Goal: Task Accomplishment & Management: Manage account settings

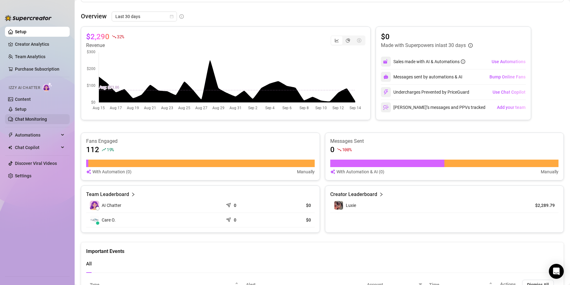
scroll to position [152, 0]
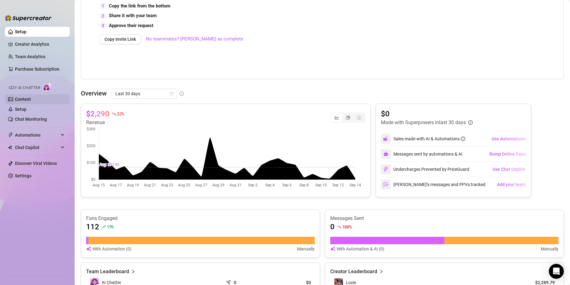
click at [31, 97] on link "Content" at bounding box center [23, 99] width 16 height 5
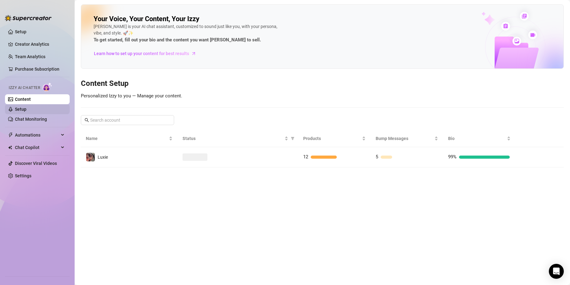
click at [26, 108] on link "Setup" at bounding box center [20, 109] width 11 height 5
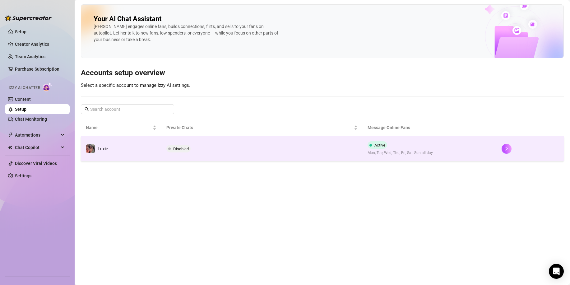
click at [171, 149] on span "Disabled" at bounding box center [178, 148] width 24 height 7
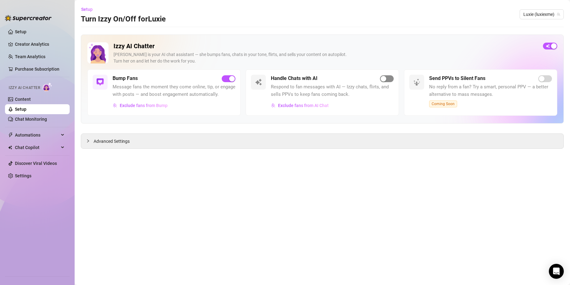
drag, startPoint x: 392, startPoint y: 75, endPoint x: 390, endPoint y: 80, distance: 4.6
click at [391, 75] on span "button" at bounding box center [387, 78] width 14 height 7
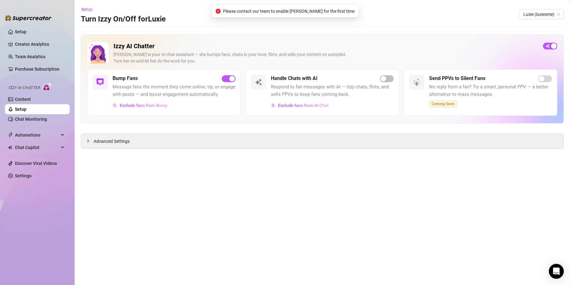
click at [388, 74] on div "Handle Chats with AI Respond to fan messages with AI — Izzy chats, flirts, and …" at bounding box center [321, 92] width 153 height 46
click at [388, 76] on span "button" at bounding box center [387, 78] width 14 height 7
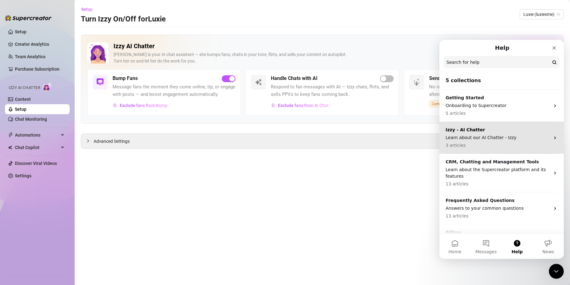
scroll to position [23, 0]
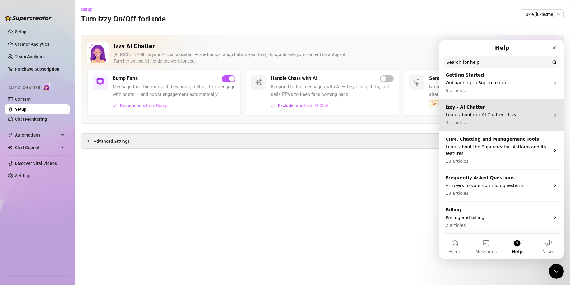
click at [484, 120] on p "3 articles" at bounding box center [497, 122] width 104 height 7
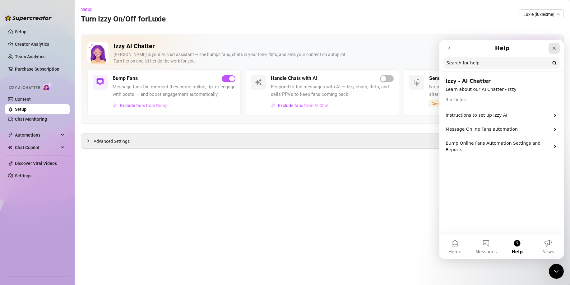
click at [559, 45] on div "Close" at bounding box center [553, 48] width 11 height 11
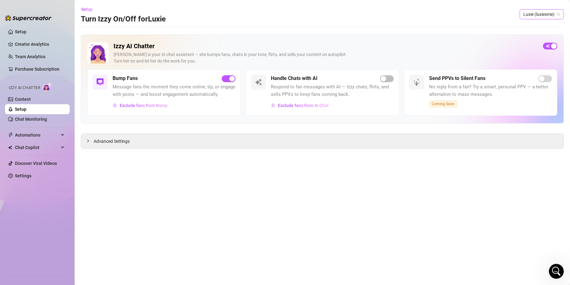
scroll to position [0, 0]
click at [25, 136] on span "Automations" at bounding box center [37, 135] width 44 height 10
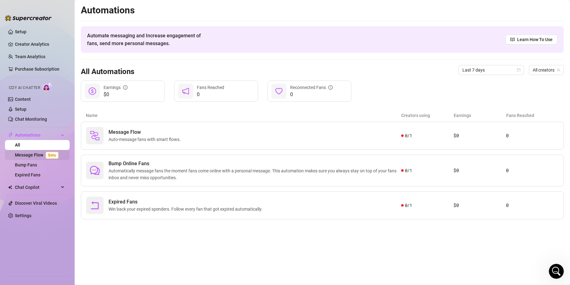
click at [38, 156] on link "Message Flow Beta" at bounding box center [38, 154] width 46 height 5
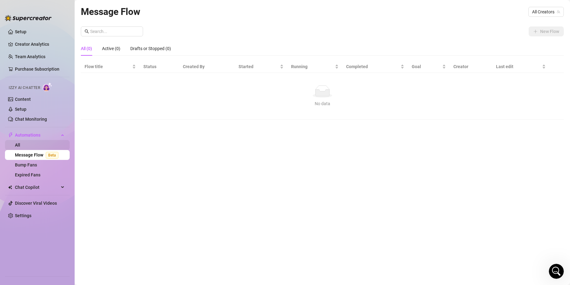
click at [20, 147] on link "All" at bounding box center [17, 144] width 5 height 5
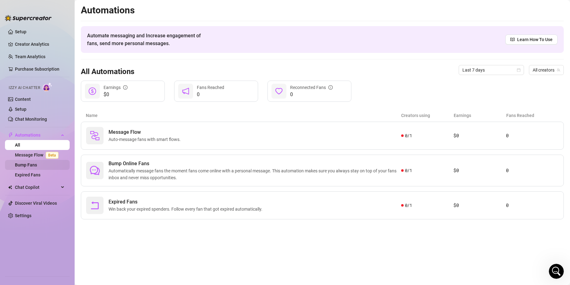
click at [37, 167] on link "Bump Fans" at bounding box center [26, 164] width 22 height 5
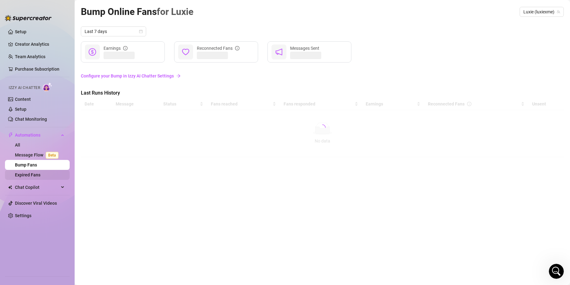
click at [40, 177] on link "Expired Fans" at bounding box center [27, 174] width 25 height 5
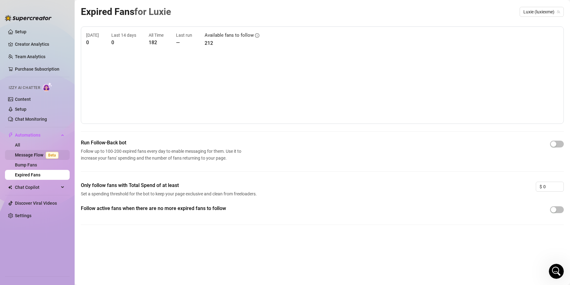
click at [41, 155] on link "Message Flow Beta" at bounding box center [38, 154] width 46 height 5
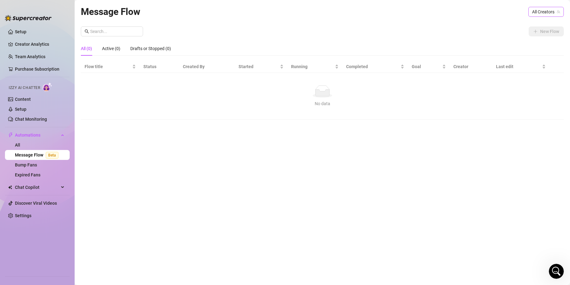
click at [546, 15] on span "All Creators" at bounding box center [546, 11] width 28 height 9
click at [539, 36] on span "( luxiexme )" at bounding box center [549, 34] width 20 height 7
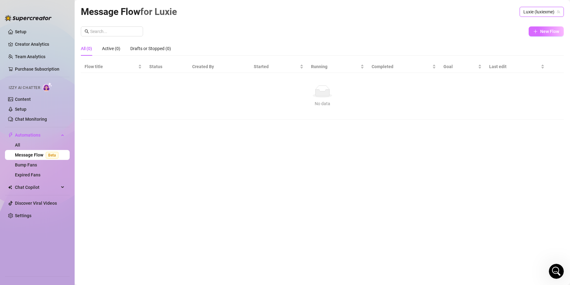
click at [540, 32] on span "New Flow" at bounding box center [549, 31] width 19 height 5
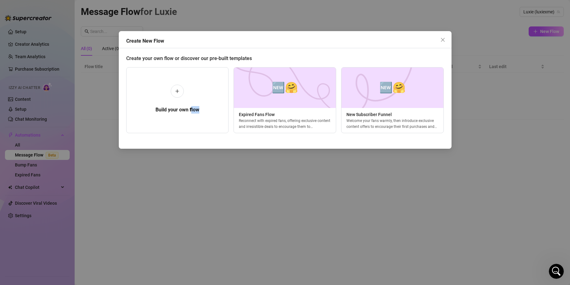
drag, startPoint x: 191, startPoint y: 139, endPoint x: 201, endPoint y: 143, distance: 10.3
click at [200, 140] on div "Create your own flow or discover our pre-built templates Build your own flow 🆕🤗…" at bounding box center [285, 97] width 318 height 92
click at [378, 127] on div "Welcome your fans warmly, then introduce exclusive content offers to encourage …" at bounding box center [390, 123] width 102 height 11
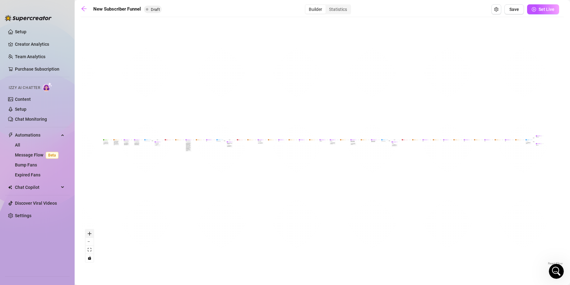
click at [90, 234] on icon "zoom in" at bounding box center [90, 234] width 4 height 4
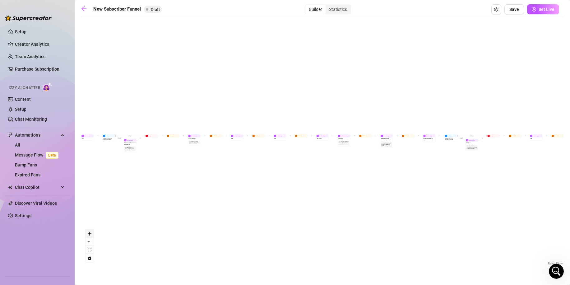
click at [90, 234] on icon "zoom in" at bounding box center [90, 234] width 4 height 4
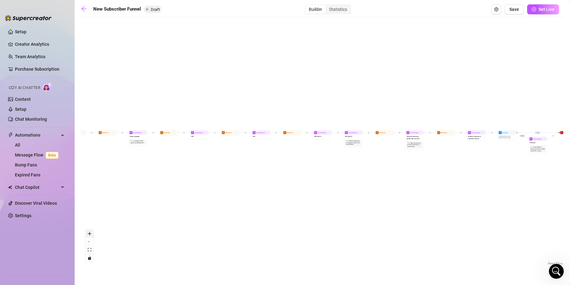
click at [90, 234] on icon "zoom in" at bounding box center [90, 234] width 4 height 4
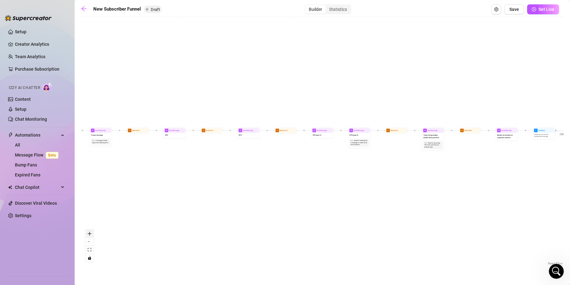
click at [90, 234] on icon "zoom in" at bounding box center [90, 234] width 4 height 4
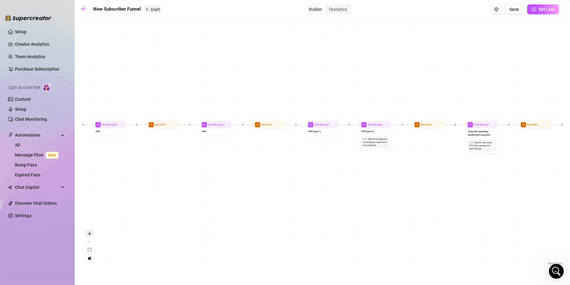
click at [90, 234] on icon "zoom in" at bounding box center [90, 234] width 4 height 4
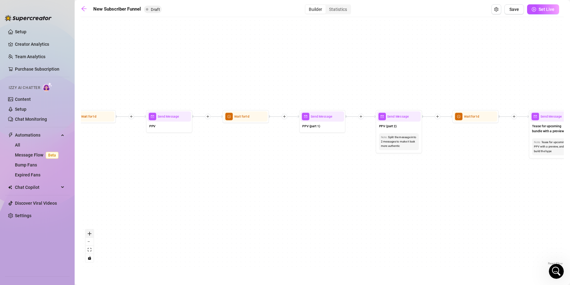
click at [90, 234] on icon "zoom in" at bounding box center [90, 234] width 4 height 4
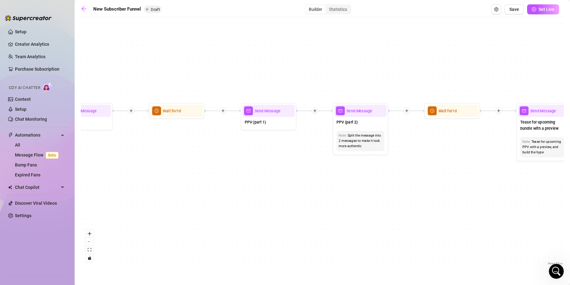
drag, startPoint x: 264, startPoint y: 161, endPoint x: 213, endPoint y: 160, distance: 51.6
click at [213, 160] on div "If True If True If True If False If False If False If True If False Merge Merge…" at bounding box center [322, 143] width 483 height 246
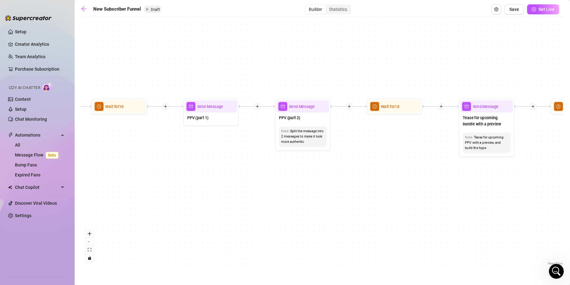
drag, startPoint x: 278, startPoint y: 167, endPoint x: 220, endPoint y: 162, distance: 58.0
click at [220, 162] on div "If True If True If True If False If False If False If True If False Merge Merge…" at bounding box center [322, 143] width 483 height 246
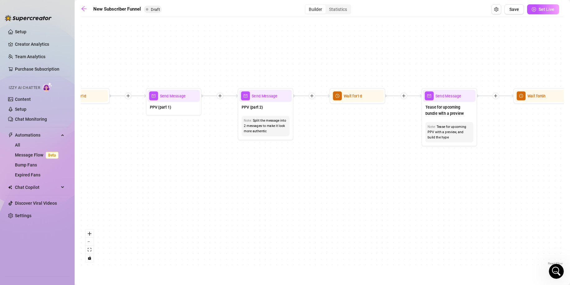
drag, startPoint x: 323, startPoint y: 185, endPoint x: 283, endPoint y: 173, distance: 41.5
click at [283, 173] on div "If True If True If True If False If False If False If True If False Merge Merge…" at bounding box center [322, 143] width 483 height 246
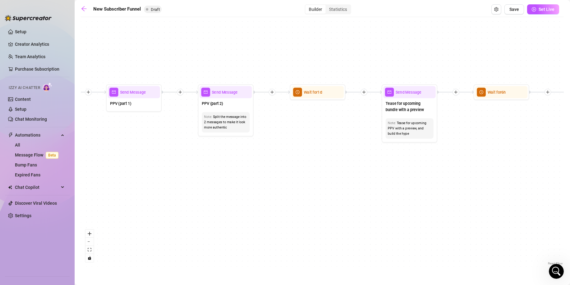
drag, startPoint x: 464, startPoint y: 129, endPoint x: 411, endPoint y: 126, distance: 52.6
click at [411, 126] on div "If True If True If True If False If False If False If True If False Merge Merge…" at bounding box center [322, 143] width 483 height 246
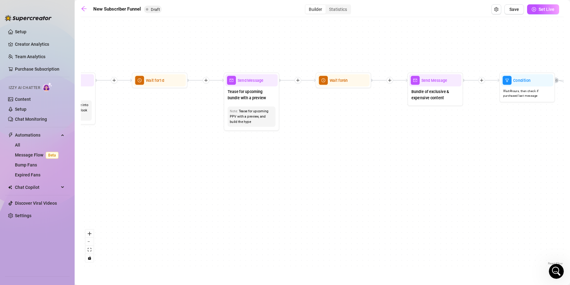
drag, startPoint x: 465, startPoint y: 147, endPoint x: 128, endPoint y: 39, distance: 354.0
click at [328, 130] on div "If True If True If True If False If False If False If True If False Merge Merge…" at bounding box center [322, 143] width 483 height 246
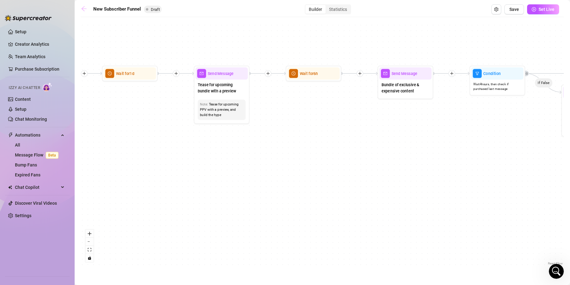
click at [83, 11] on icon "arrow-left" at bounding box center [84, 9] width 6 height 6
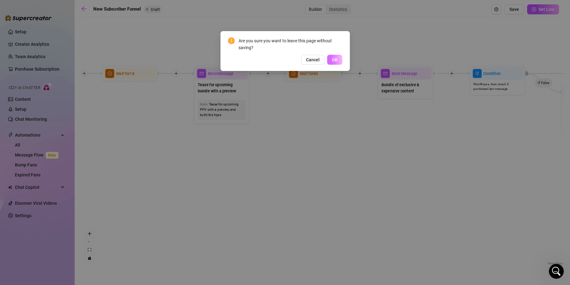
click at [333, 62] on span "OK" at bounding box center [335, 59] width 6 height 5
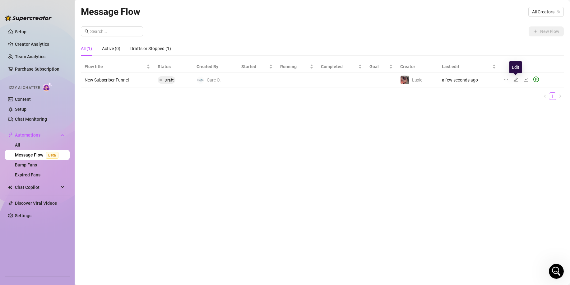
click at [507, 81] on icon "ellipsis" at bounding box center [505, 79] width 5 height 5
click at [511, 108] on icon "delete" at bounding box center [510, 109] width 4 height 4
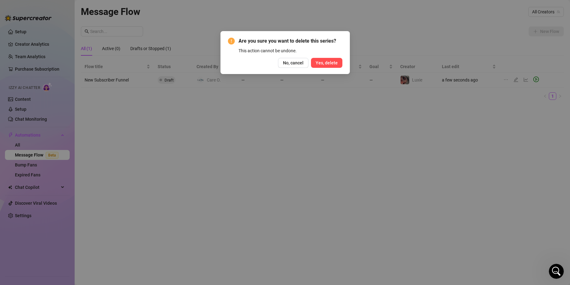
click at [340, 63] on button "Yes, delete" at bounding box center [326, 63] width 31 height 10
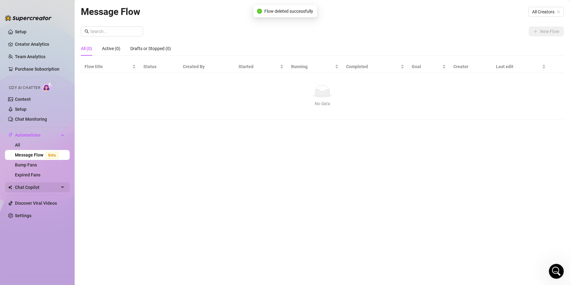
click at [53, 186] on span "Chat Copilot" at bounding box center [37, 187] width 44 height 10
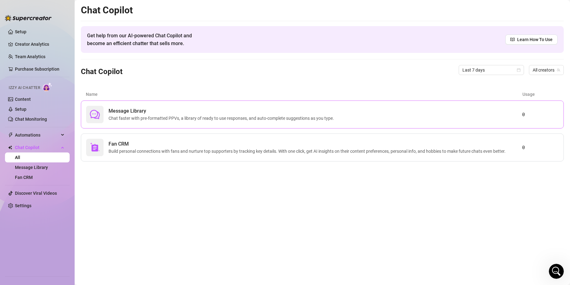
click at [159, 118] on span "Chat faster with pre-formatted PPVs, a library of ready to use responses, and a…" at bounding box center [222, 118] width 228 height 7
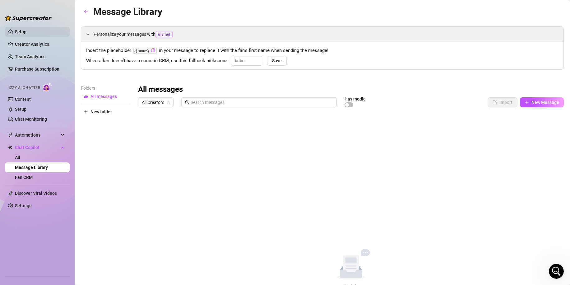
click at [26, 31] on link "Setup" at bounding box center [20, 31] width 11 height 5
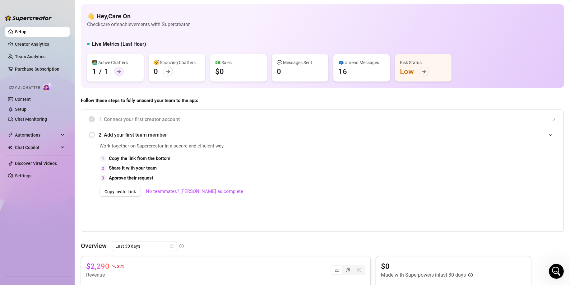
click at [115, 69] on div at bounding box center [119, 72] width 10 height 10
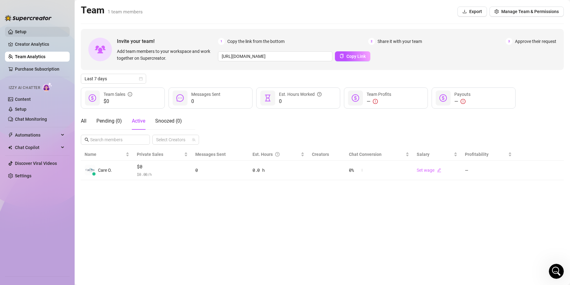
click at [24, 33] on link "Setup" at bounding box center [20, 31] width 11 height 5
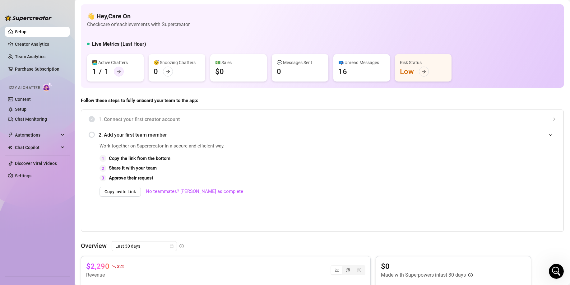
click at [122, 73] on div at bounding box center [119, 72] width 10 height 10
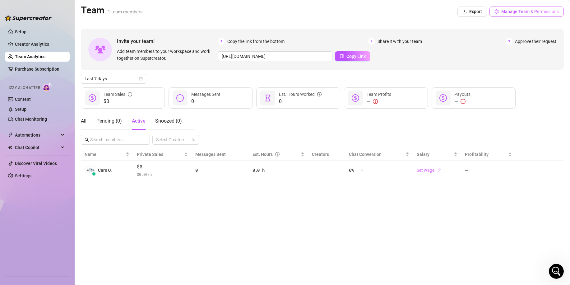
click at [535, 12] on span "Manage Team & Permissions" at bounding box center [529, 11] width 57 height 5
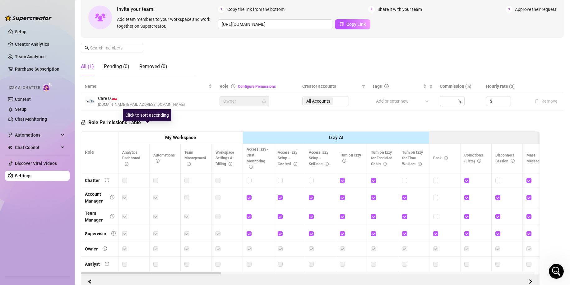
scroll to position [93, 0]
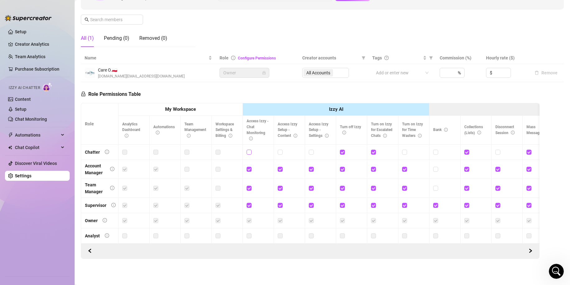
click at [250, 149] on input "checkbox" at bounding box center [248, 151] width 4 height 4
click at [250, 149] on span at bounding box center [248, 151] width 5 height 5
click at [250, 149] on input "checkbox" at bounding box center [248, 151] width 4 height 4
click at [249, 149] on input "checkbox" at bounding box center [248, 151] width 4 height 4
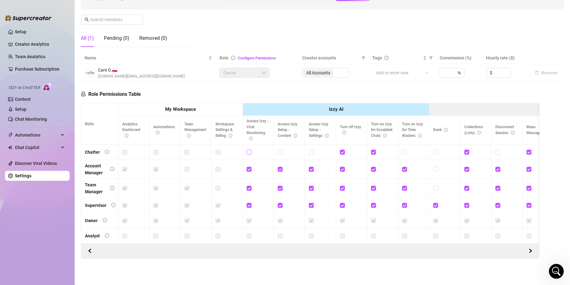
click at [249, 149] on input "checkbox" at bounding box center [248, 151] width 4 height 4
checkbox input "false"
click at [343, 149] on input "checkbox" at bounding box center [342, 151] width 4 height 4
click at [342, 149] on input "checkbox" at bounding box center [342, 151] width 4 height 4
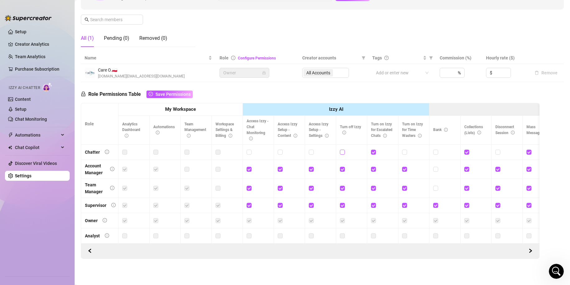
checkbox input "true"
click at [342, 106] on strong "Izzy AI" at bounding box center [336, 109] width 14 height 6
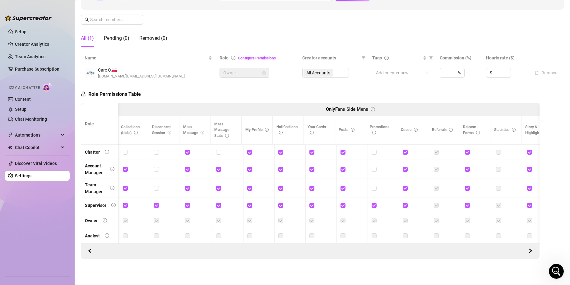
scroll to position [0, 279]
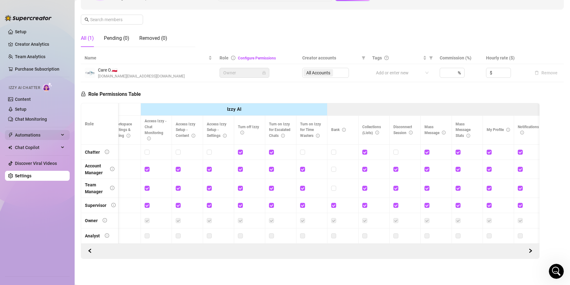
click at [37, 135] on span "Automations" at bounding box center [37, 135] width 44 height 10
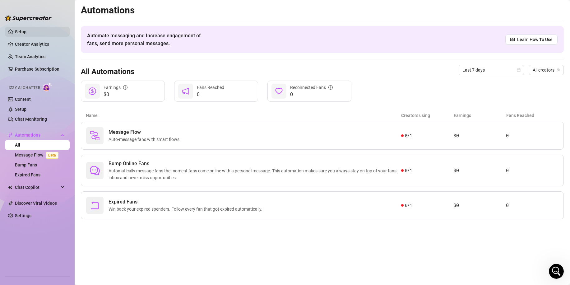
click at [26, 33] on link "Setup" at bounding box center [20, 31] width 11 height 5
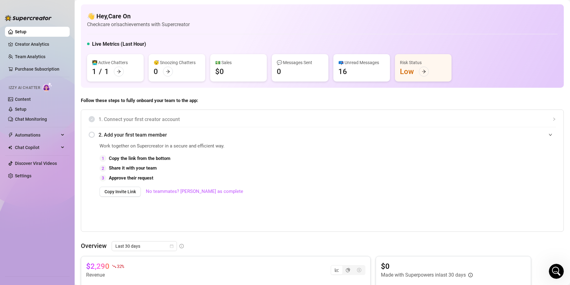
click at [349, 71] on div "📪 Unread Messages 16" at bounding box center [361, 67] width 57 height 27
